Goal: Transaction & Acquisition: Purchase product/service

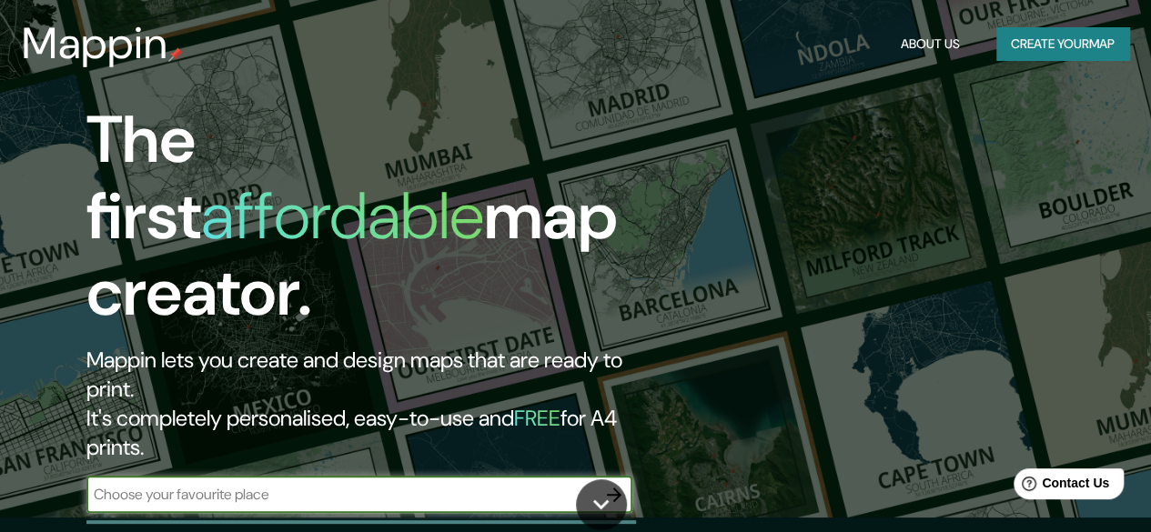
scroll to position [13, 0]
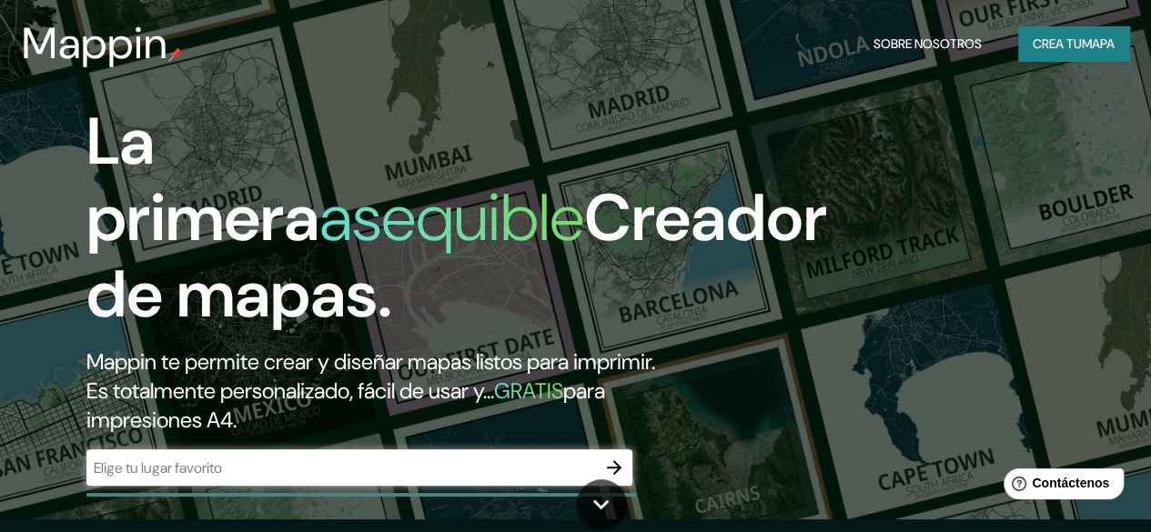
click at [1061, 41] on font "Crea tu" at bounding box center [1056, 43] width 49 height 16
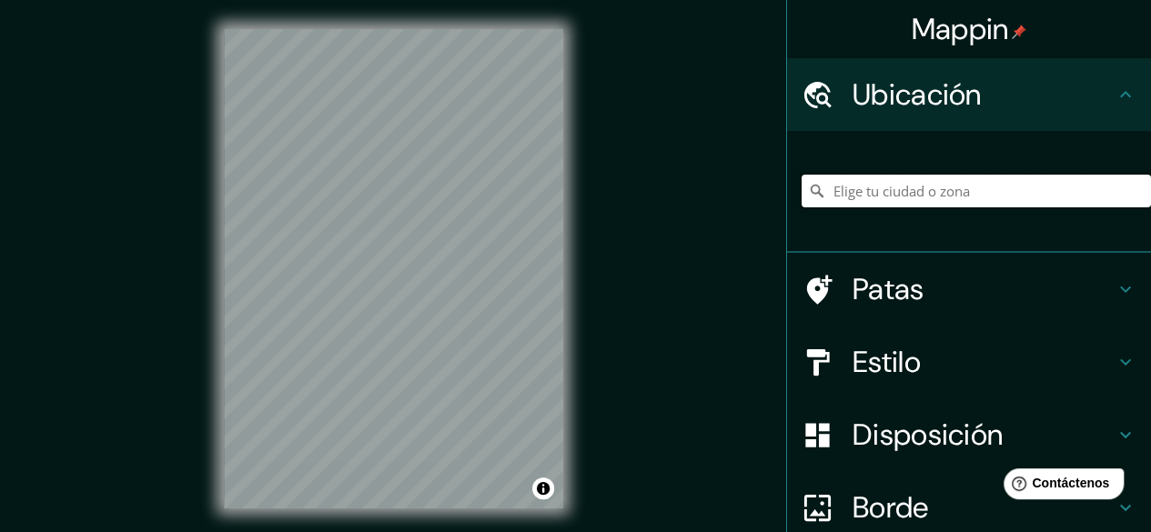
click at [910, 177] on input "Elige tu ciudad o zona" at bounding box center [975, 191] width 349 height 33
type input "[GEOGRAPHIC_DATA], [GEOGRAPHIC_DATA], [GEOGRAPHIC_DATA]"
click at [39, 52] on div "Mappin Ubicación [GEOGRAPHIC_DATA], [GEOGRAPHIC_DATA], [GEOGRAPHIC_DATA] [GEOGR…" at bounding box center [575, 283] width 1151 height 567
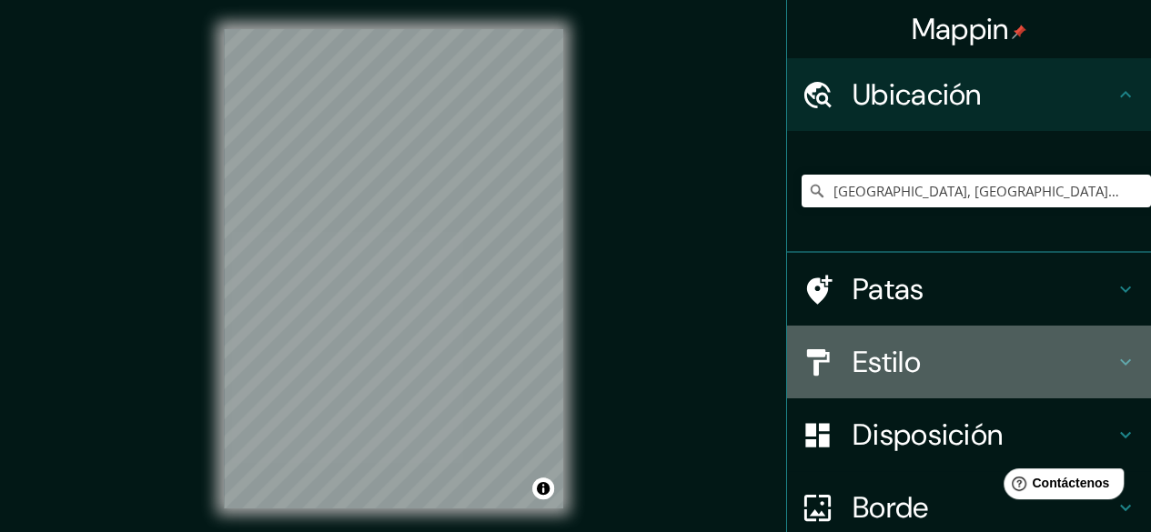
click at [1114, 364] on icon at bounding box center [1125, 362] width 22 height 22
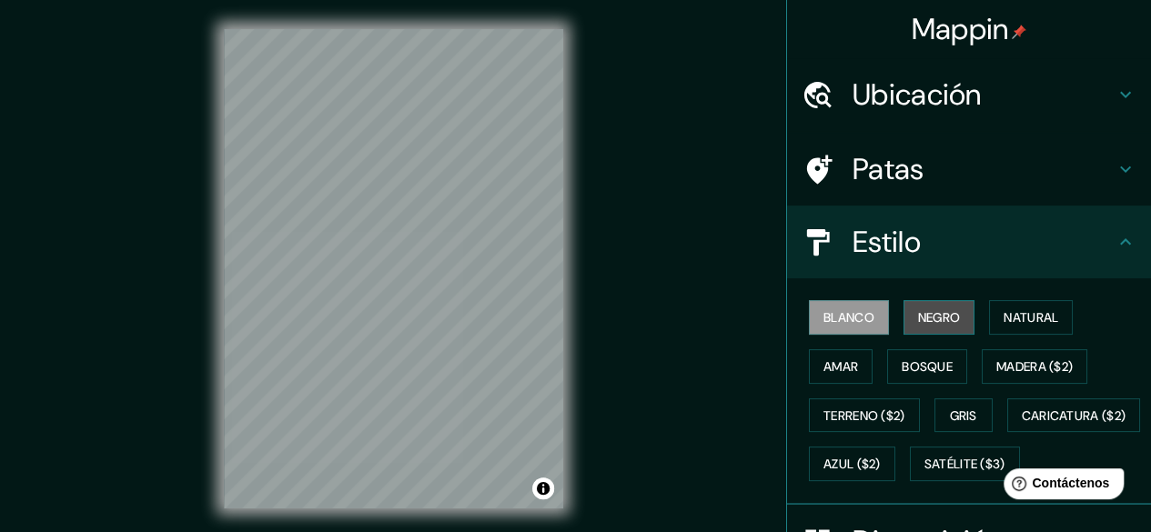
click at [942, 317] on font "Negro" at bounding box center [939, 317] width 43 height 16
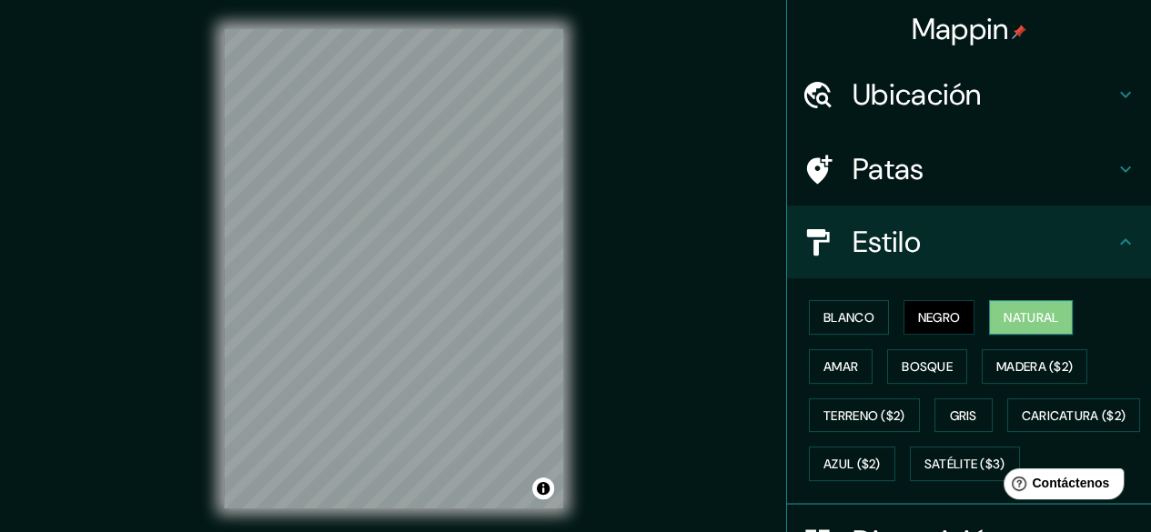
click at [1012, 323] on font "Natural" at bounding box center [1030, 317] width 55 height 16
click at [925, 365] on font "Bosque" at bounding box center [926, 366] width 51 height 16
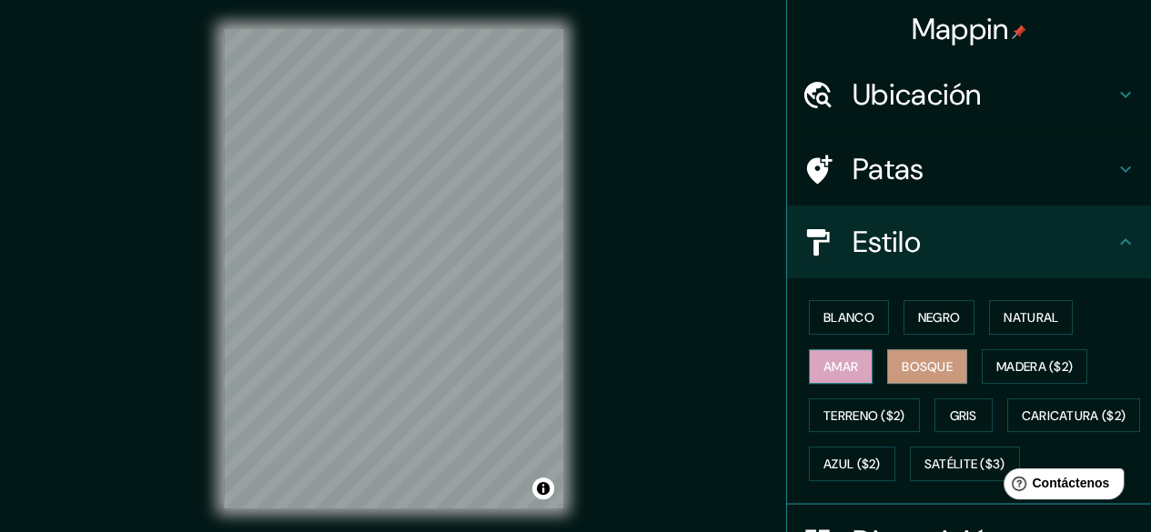
click at [823, 361] on font "Amar" at bounding box center [840, 366] width 35 height 16
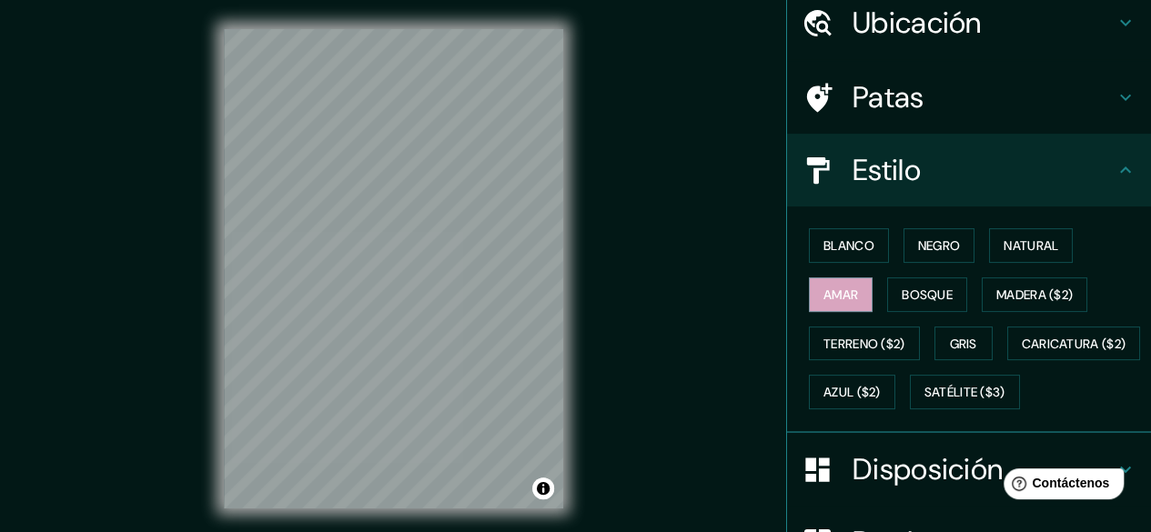
scroll to position [77, 0]
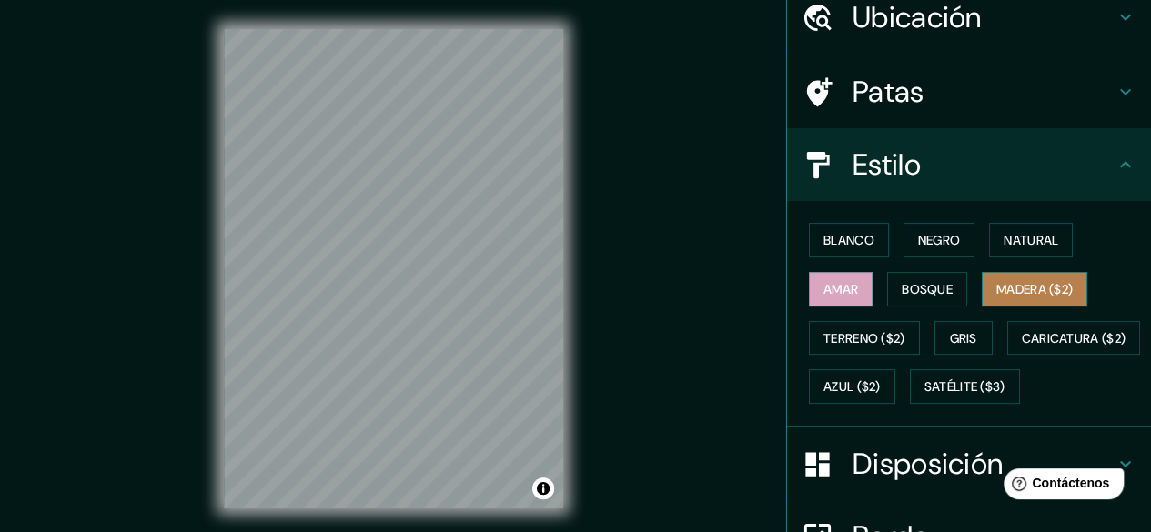
click at [1015, 289] on font "Madera ($2)" at bounding box center [1034, 289] width 76 height 16
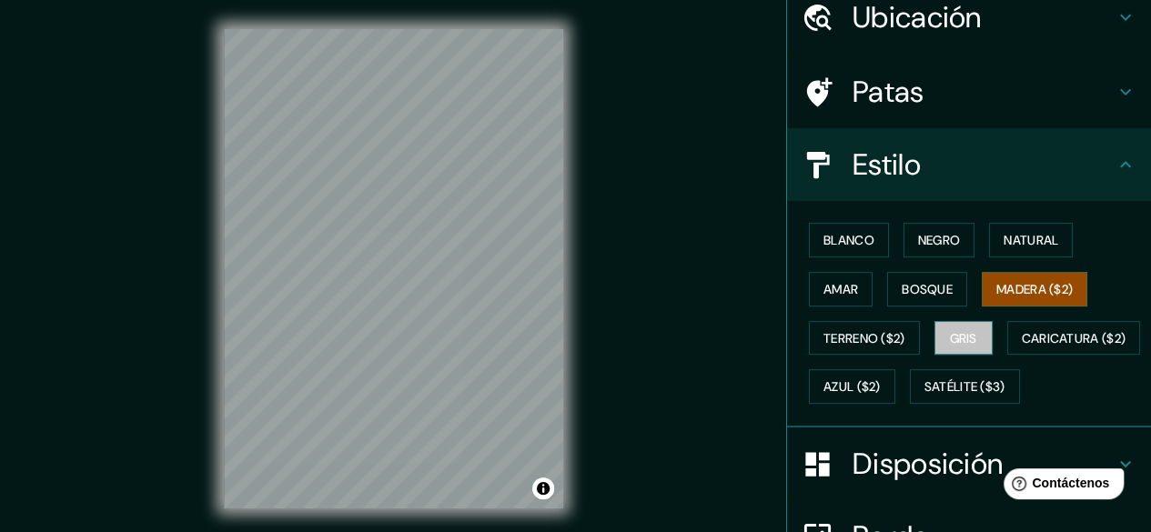
click at [967, 321] on button "Gris" at bounding box center [963, 338] width 58 height 35
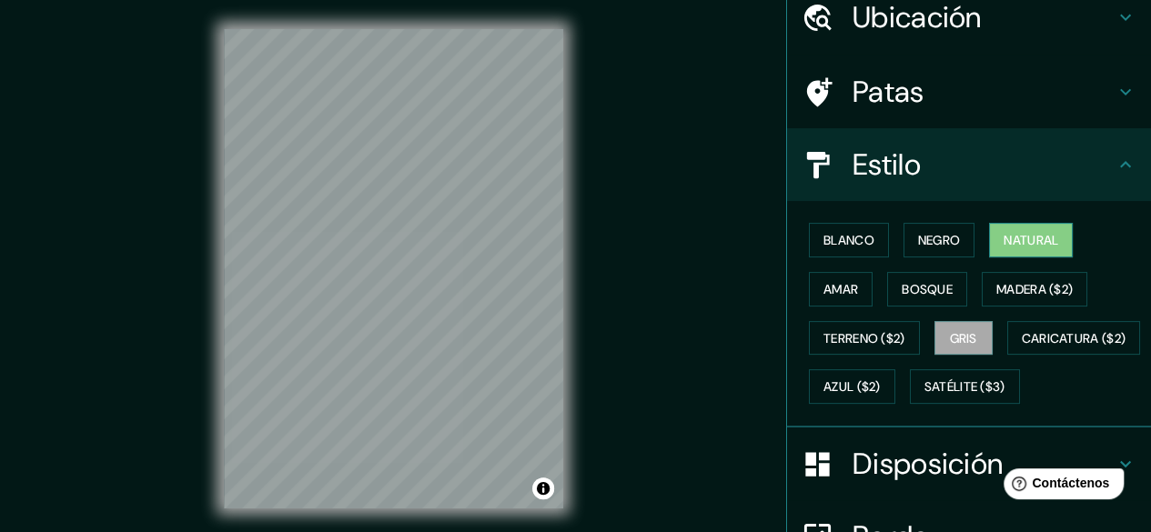
click at [1023, 232] on font "Natural" at bounding box center [1030, 240] width 55 height 16
click at [956, 348] on button "Gris" at bounding box center [963, 338] width 58 height 35
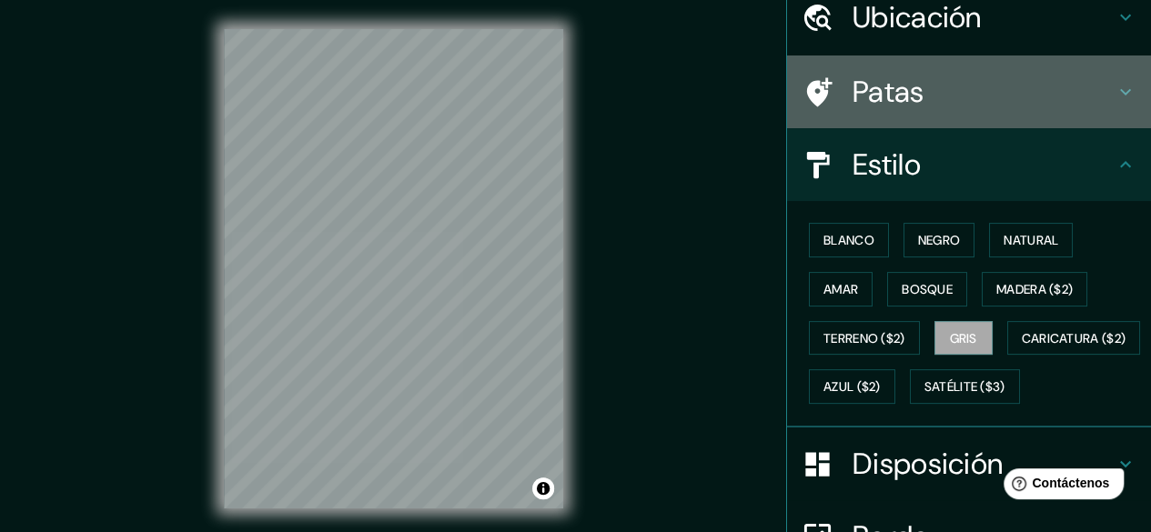
click at [1089, 101] on h4 "Patas" at bounding box center [983, 92] width 262 height 36
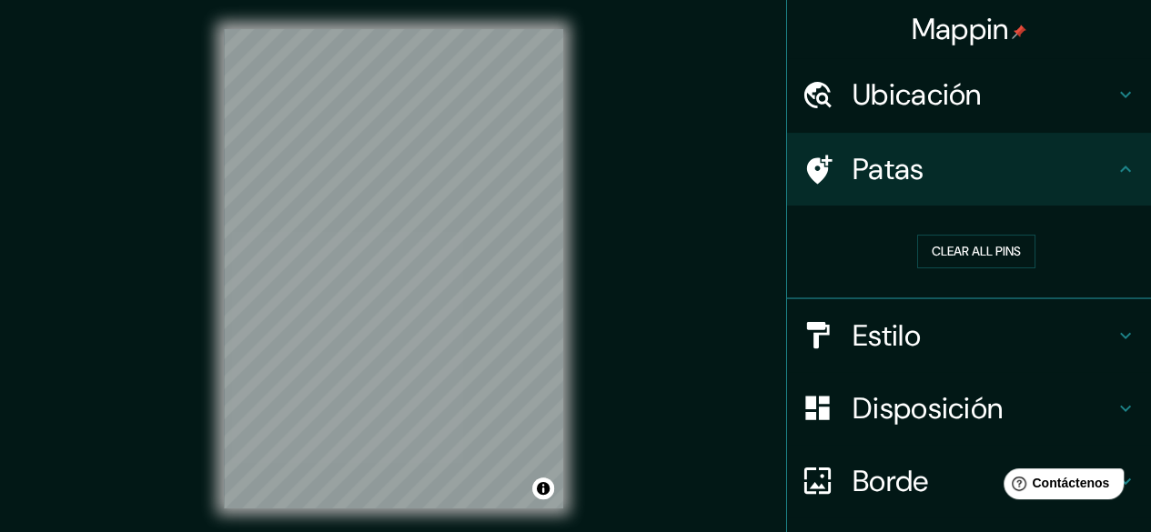
scroll to position [1, 0]
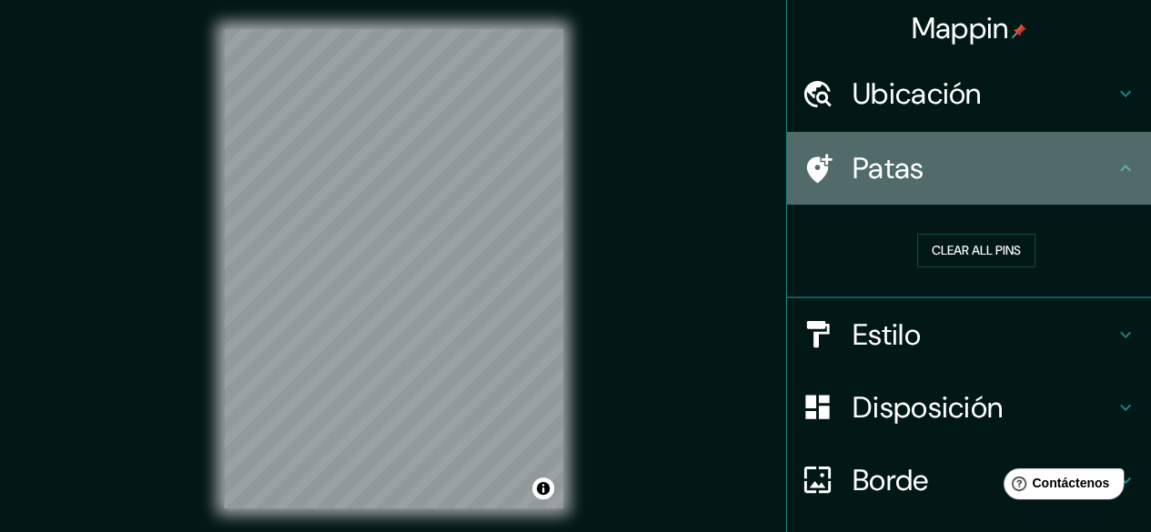
click at [1104, 155] on div "Patas" at bounding box center [969, 168] width 364 height 73
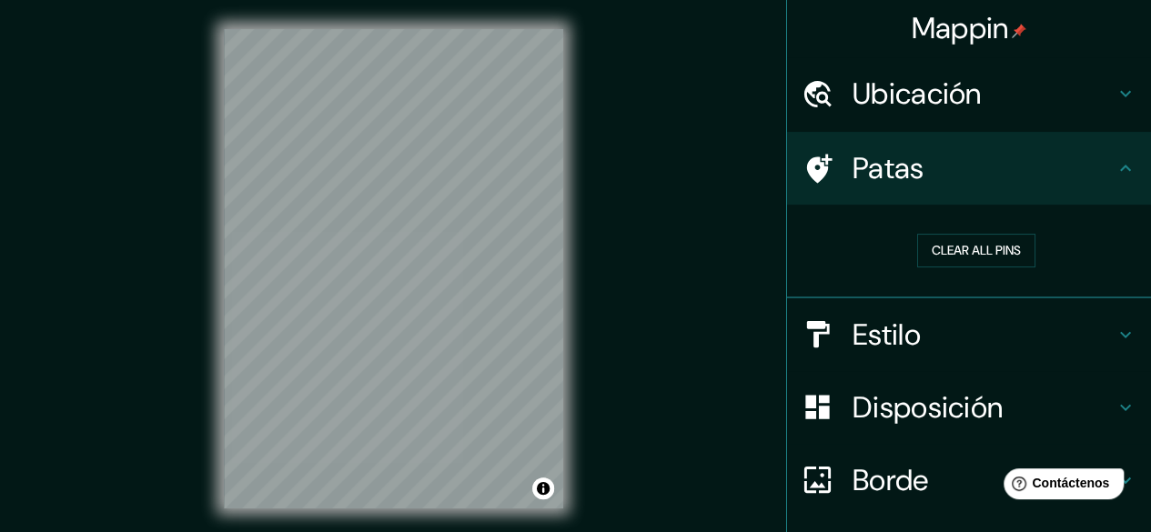
click at [1114, 168] on icon at bounding box center [1125, 168] width 22 height 22
